Goal: Task Accomplishment & Management: Manage account settings

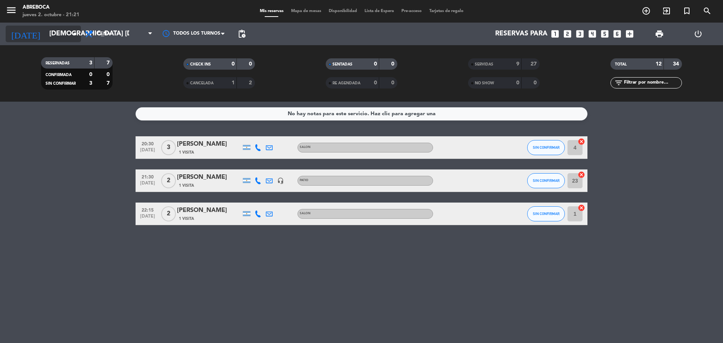
click at [68, 32] on input "[DEMOGRAPHIC_DATA] [DATE]" at bounding box center [89, 33] width 87 height 15
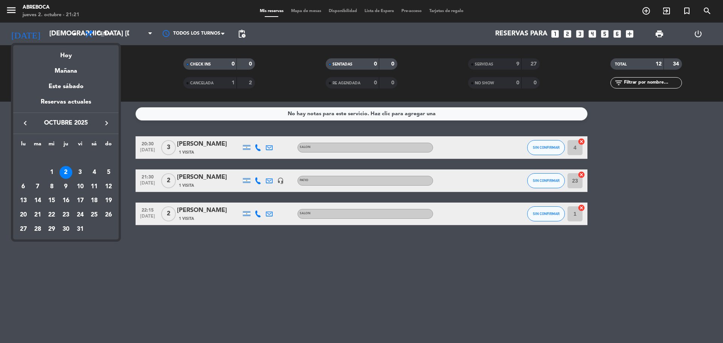
click at [160, 252] on div at bounding box center [361, 171] width 723 height 343
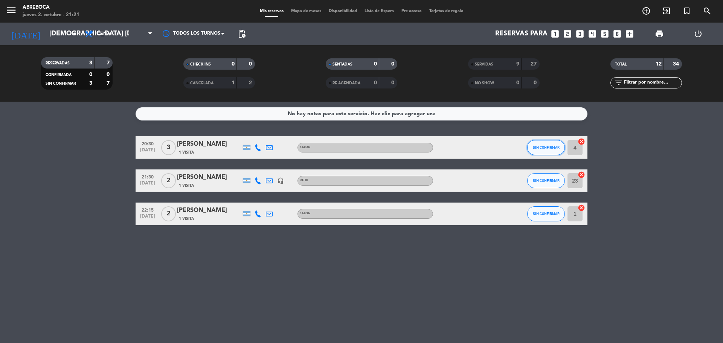
click at [536, 145] on span "SIN CONFIRMAR" at bounding box center [545, 147] width 27 height 4
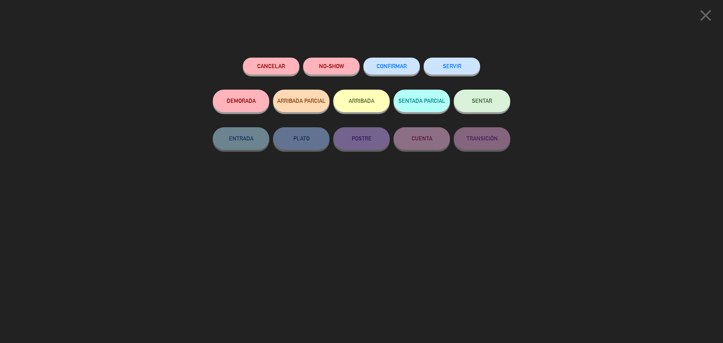
click at [325, 70] on button "NO-SHOW" at bounding box center [331, 66] width 56 height 17
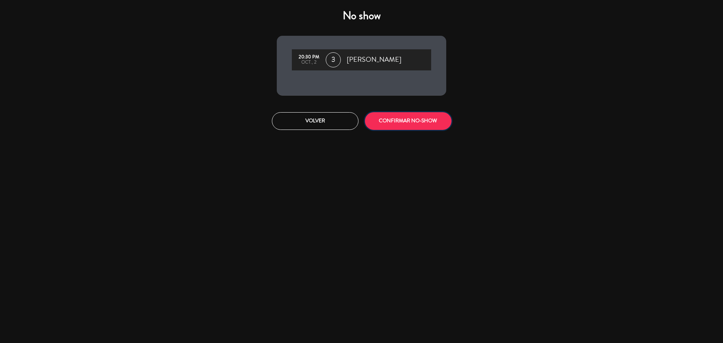
click at [375, 120] on button "CONFIRMAR NO-SHOW" at bounding box center [408, 121] width 87 height 18
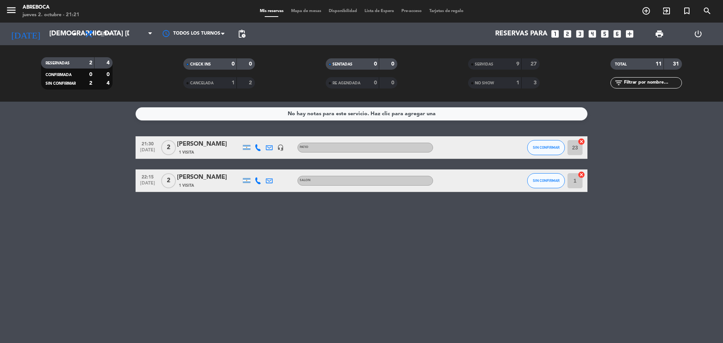
click at [377, 269] on div "No hay notas para este servicio. Haz clic para agregar una 21:30 [DATE] 2 [PERS…" at bounding box center [361, 222] width 723 height 241
click at [46, 37] on input "[DEMOGRAPHIC_DATA] [DATE]" at bounding box center [89, 33] width 87 height 15
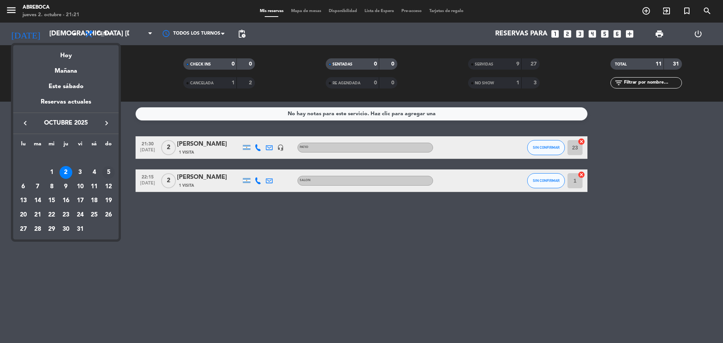
click at [111, 170] on div "5" at bounding box center [108, 172] width 13 height 13
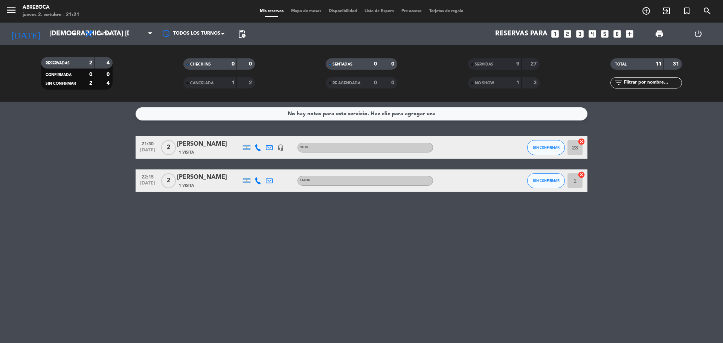
type input "dom. [DATE]"
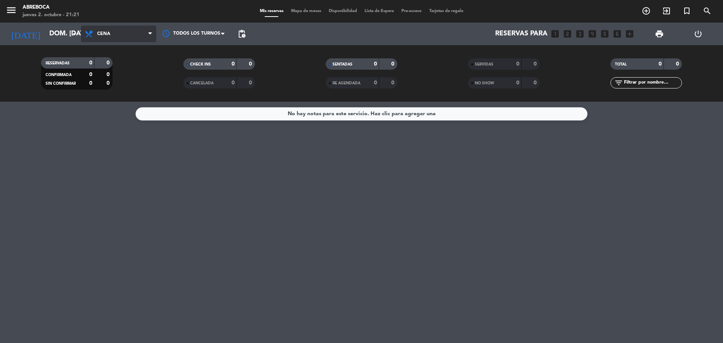
click at [126, 27] on span "Cena" at bounding box center [118, 34] width 75 height 17
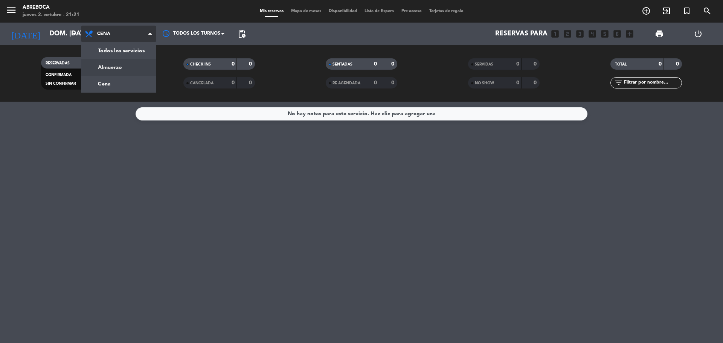
click at [123, 67] on div "menu ABREBOCA jueves 2. octubre - 21:21 Mis reservas Mapa de mesas Disponibilid…" at bounding box center [361, 51] width 723 height 102
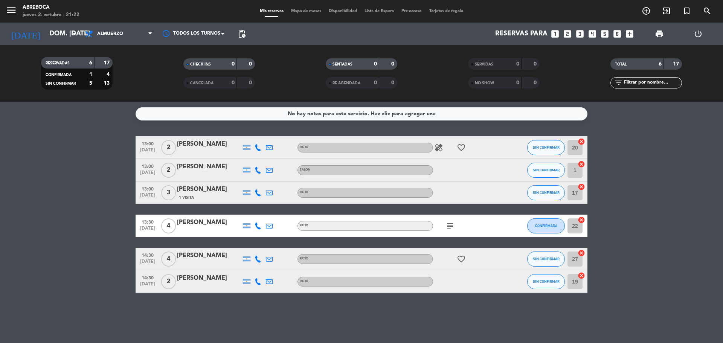
click at [583, 32] on icon "looks_3" at bounding box center [580, 34] width 10 height 10
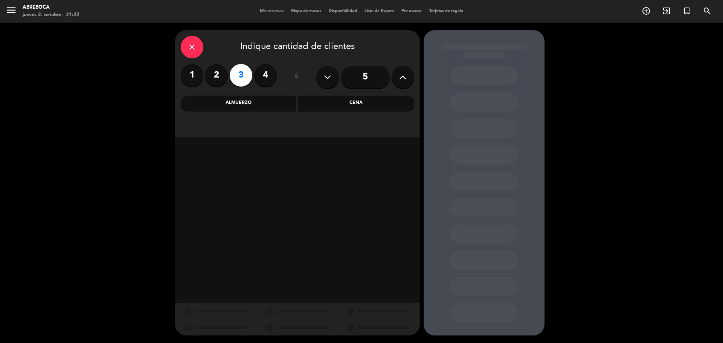
click at [259, 101] on div "Almuerzo" at bounding box center [239, 103] width 116 height 15
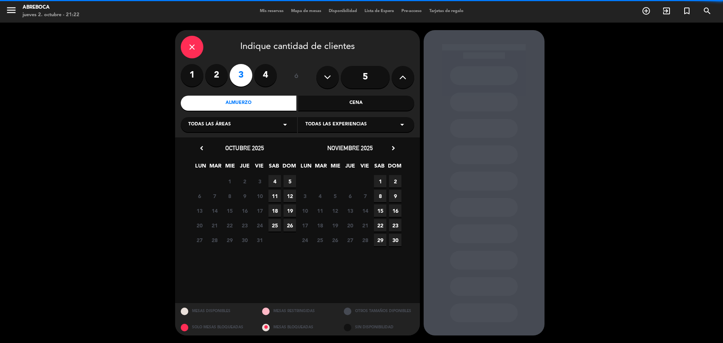
click at [309, 125] on span "Todas las experiencias" at bounding box center [335, 125] width 61 height 8
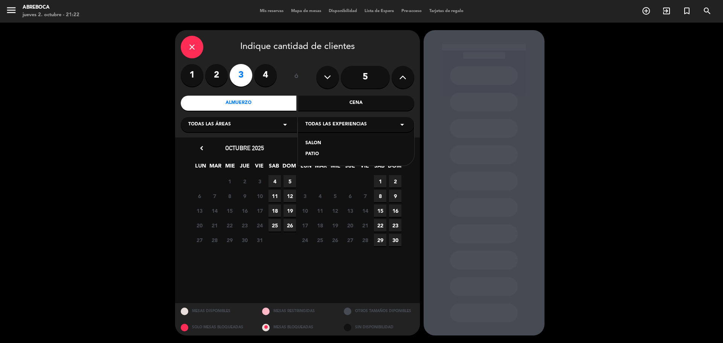
click at [313, 141] on div "SALON" at bounding box center [355, 144] width 101 height 8
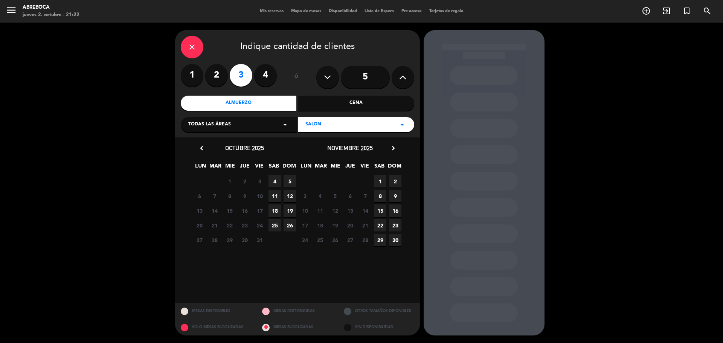
click at [288, 180] on span "5" at bounding box center [289, 181] width 12 height 12
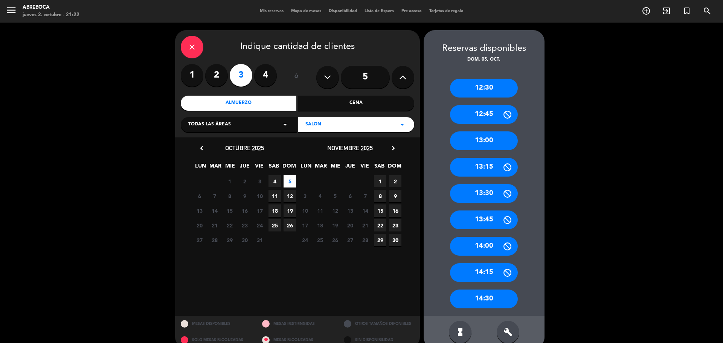
click at [488, 87] on div "12:30" at bounding box center [484, 88] width 68 height 19
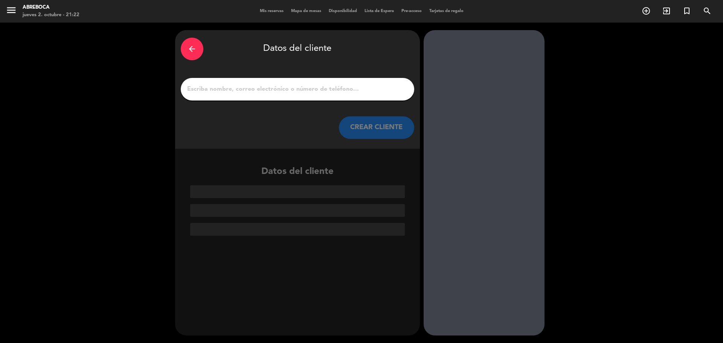
click at [350, 91] on input "1" at bounding box center [297, 89] width 222 height 11
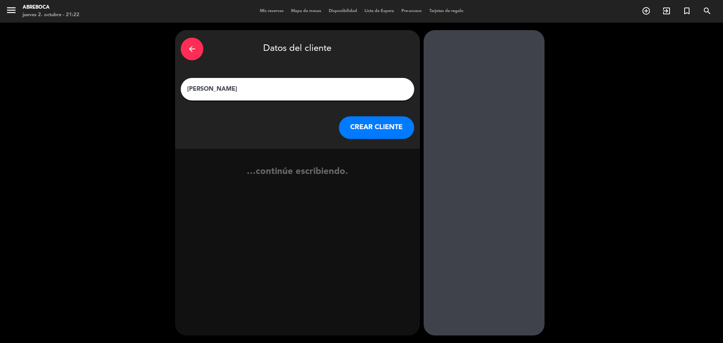
type input "[PERSON_NAME]"
click at [370, 132] on button "CREAR CLIENTE" at bounding box center [376, 127] width 75 height 23
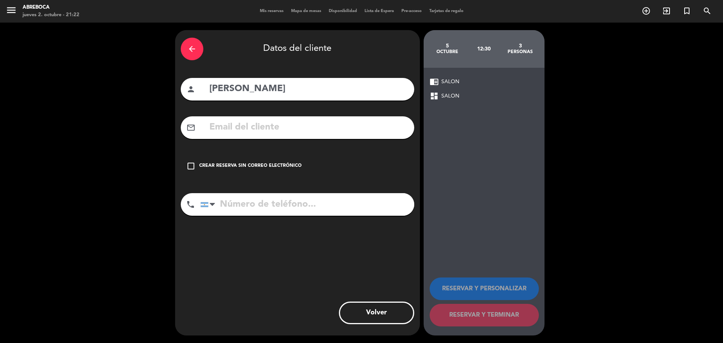
click at [249, 165] on div "Crear reserva sin correo electrónico" at bounding box center [250, 166] width 102 height 8
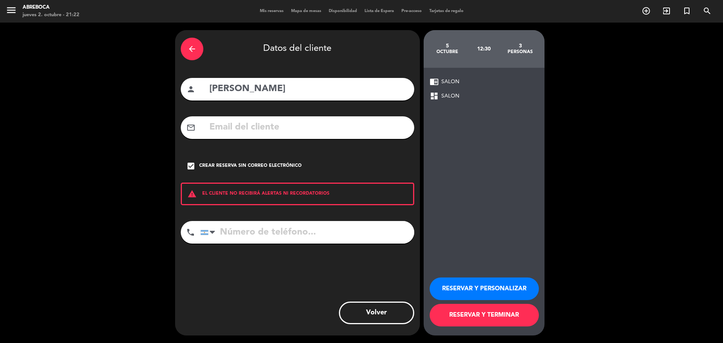
click at [472, 290] on button "RESERVAR Y PERSONALIZAR" at bounding box center [483, 288] width 109 height 23
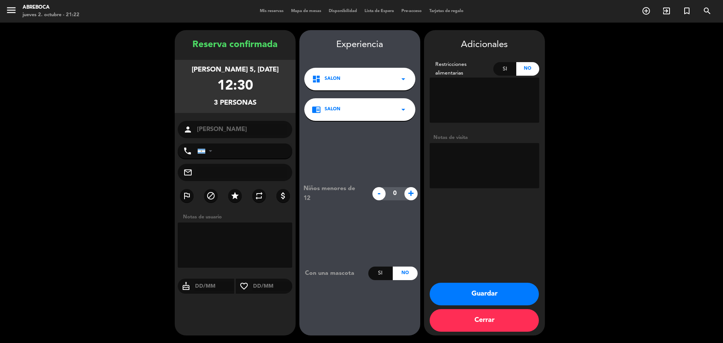
click at [444, 162] on textarea at bounding box center [484, 165] width 110 height 45
type textarea "Amigos de Fede"
click at [468, 296] on button "Guardar" at bounding box center [483, 294] width 109 height 23
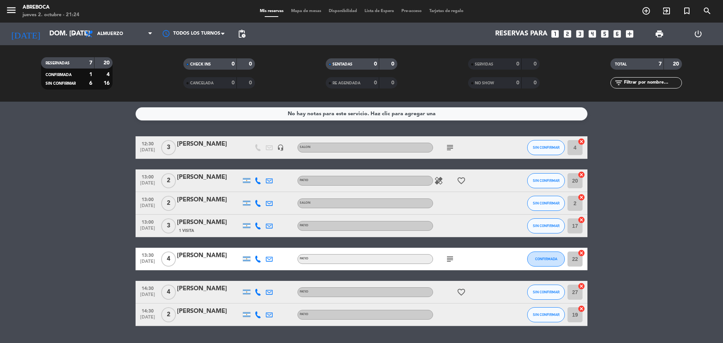
click at [63, 43] on div "[DATE] dom. [DATE] arrow_drop_down" at bounding box center [43, 34] width 75 height 23
click at [60, 39] on input "dom. [DATE]" at bounding box center [89, 33] width 87 height 15
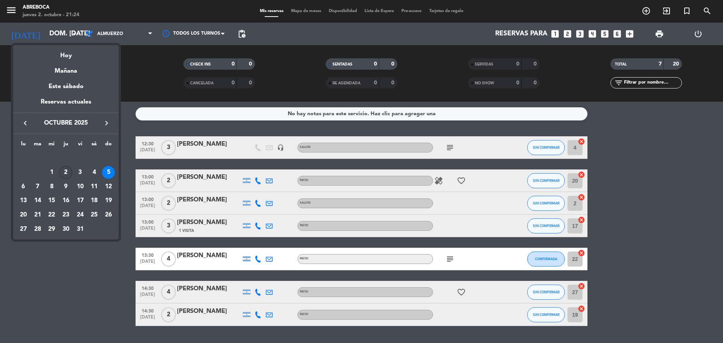
click at [68, 175] on div "2" at bounding box center [65, 172] width 13 height 13
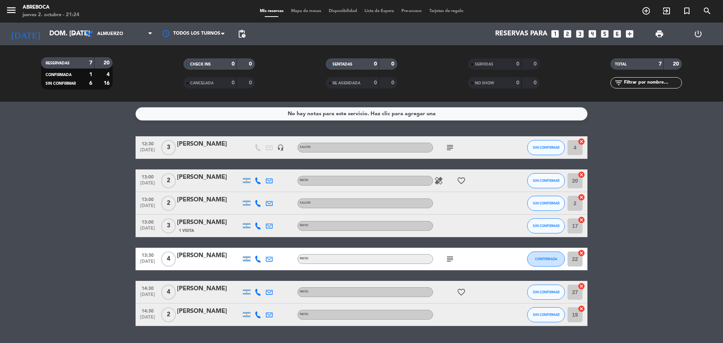
type input "[DEMOGRAPHIC_DATA] [DATE]"
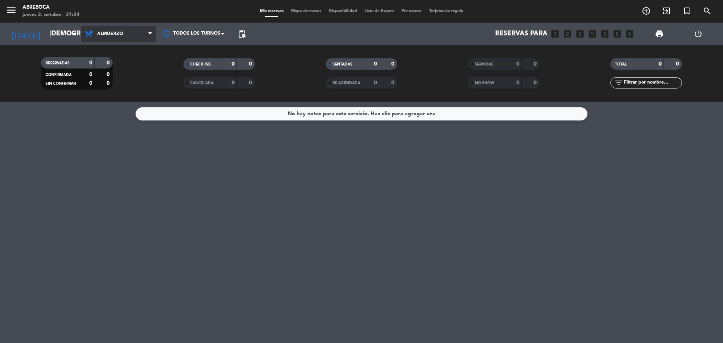
click at [129, 36] on span "Almuerzo" at bounding box center [118, 34] width 75 height 17
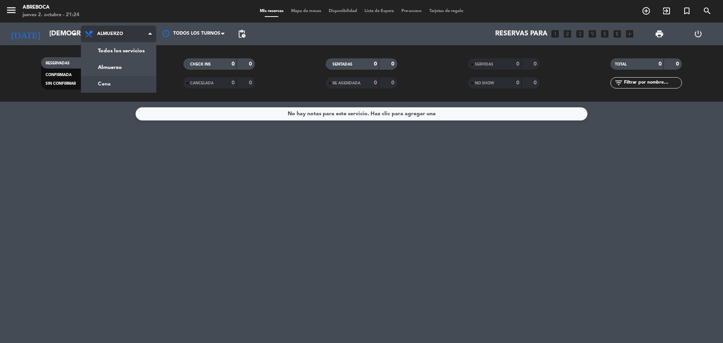
click at [117, 85] on div "menu ABREBOCA jueves 2. octubre - 21:24 Mis reservas Mapa de mesas Disponibilid…" at bounding box center [361, 51] width 723 height 102
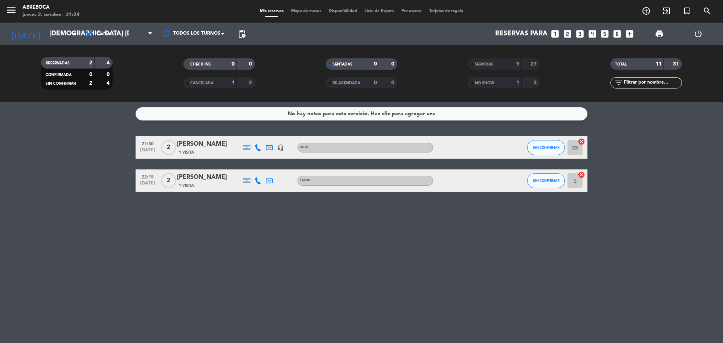
click at [90, 216] on div "No hay notas para este servicio. Haz clic para agregar una 21:30 [DATE] 2 [PERS…" at bounding box center [361, 222] width 723 height 241
click at [545, 148] on span "SIN CONFIRMAR" at bounding box center [545, 147] width 27 height 4
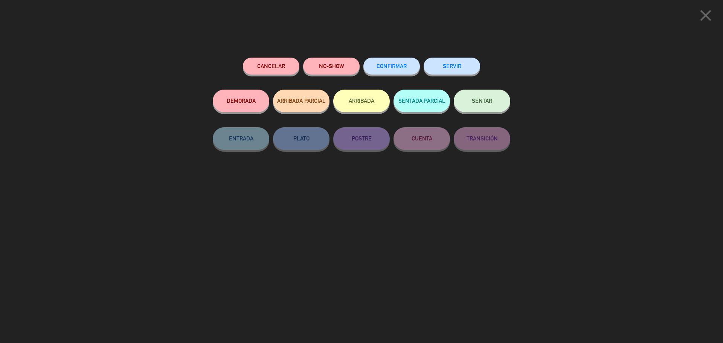
click at [448, 64] on button "SERVIR" at bounding box center [451, 66] width 56 height 17
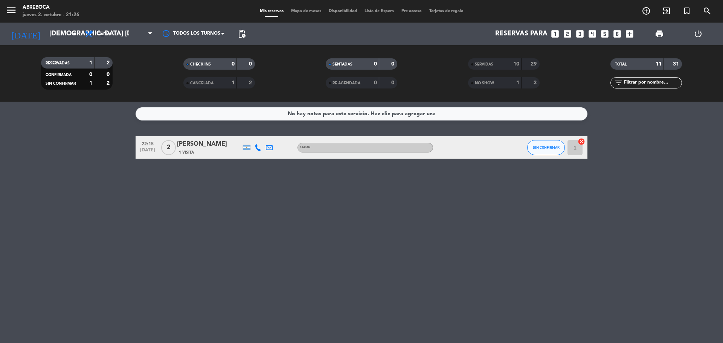
click at [325, 196] on div "No hay notas para este servicio. Haz clic para agregar una 22:15 [DATE] 2 [PERS…" at bounding box center [361, 222] width 723 height 241
click at [510, 292] on div "No hay notas para este servicio. Haz clic para agregar una 22:15 [DATE] 2 [PERS…" at bounding box center [361, 222] width 723 height 241
click at [296, 167] on div "No hay notas para este servicio. Haz clic para agregar una 22:15 [DATE] 2 [PERS…" at bounding box center [361, 222] width 723 height 241
